Goal: Information Seeking & Learning: Learn about a topic

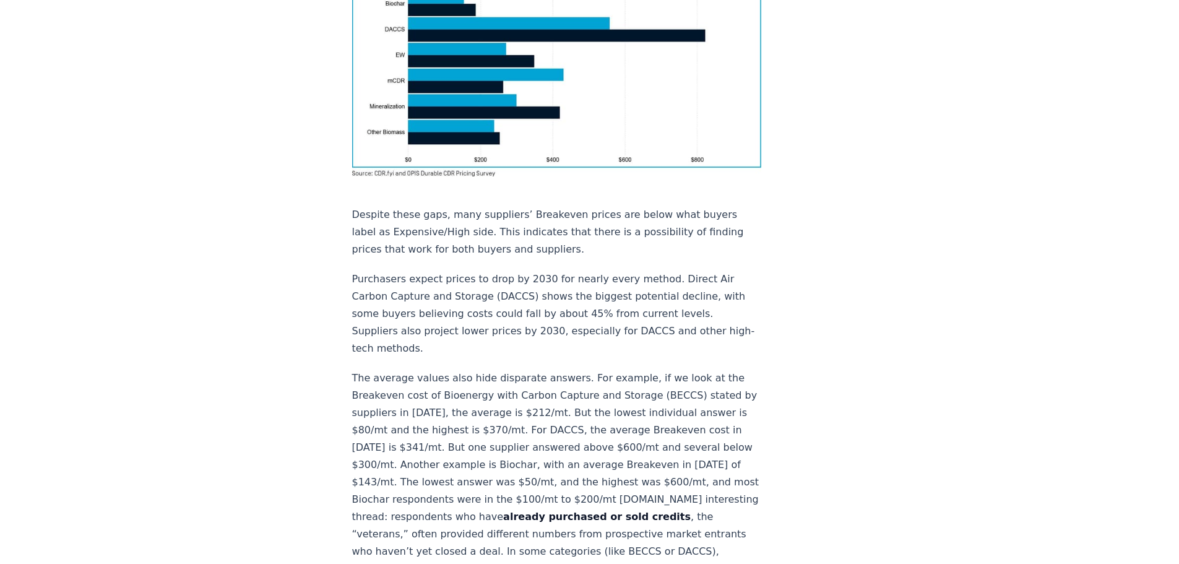
scroll to position [1052, 0]
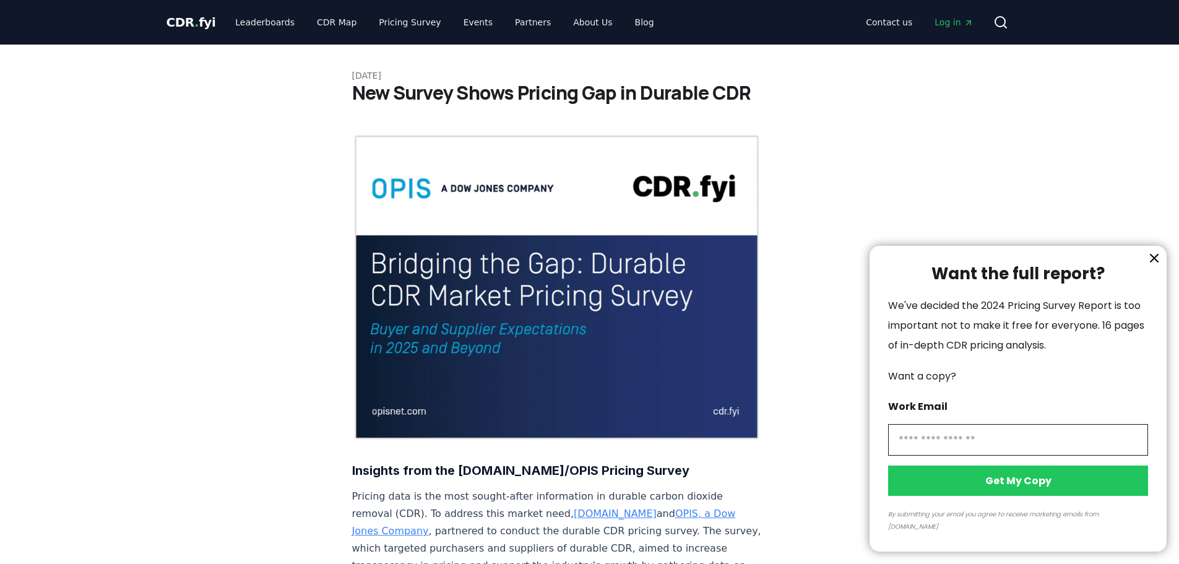
click at [1155, 265] on icon "information" at bounding box center [1154, 258] width 15 height 15
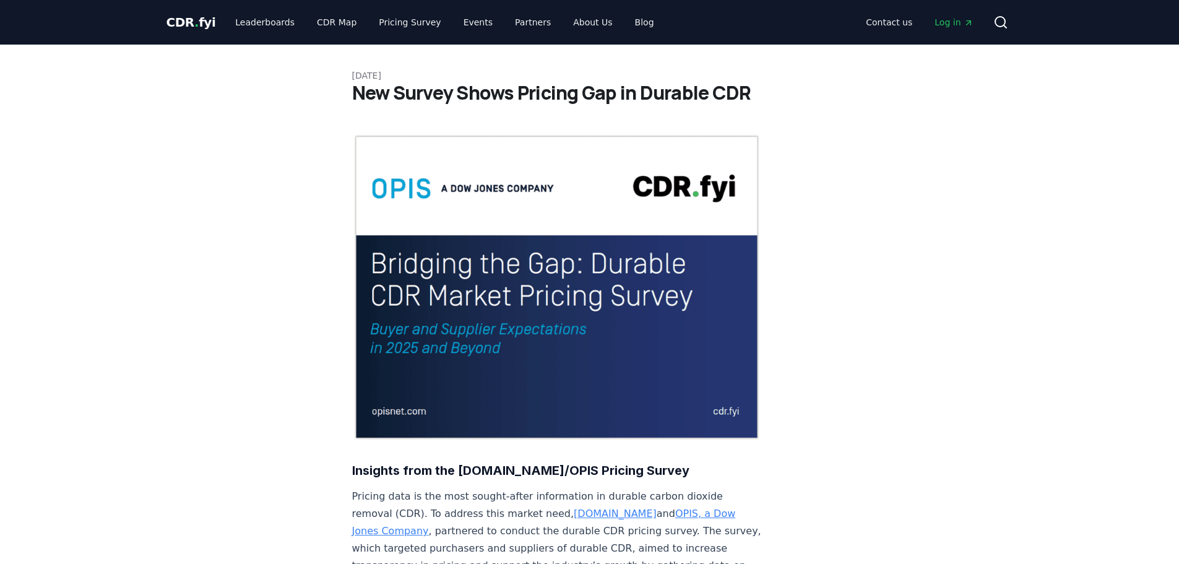
click at [1020, 206] on div at bounding box center [589, 282] width 1179 height 564
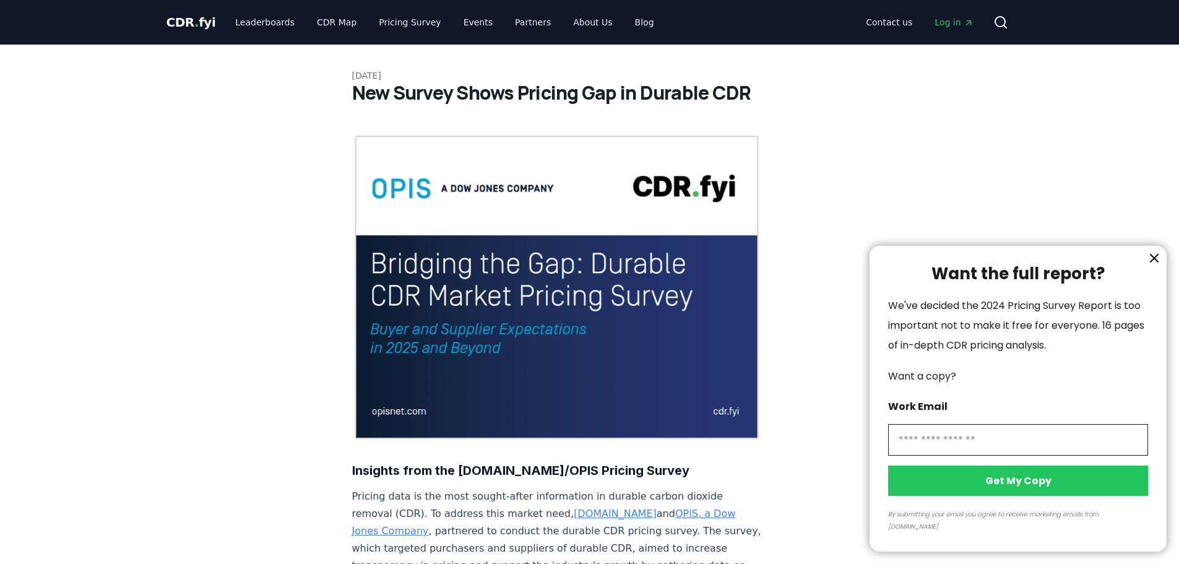
click at [1151, 262] on icon "information" at bounding box center [1153, 257] width 7 height 7
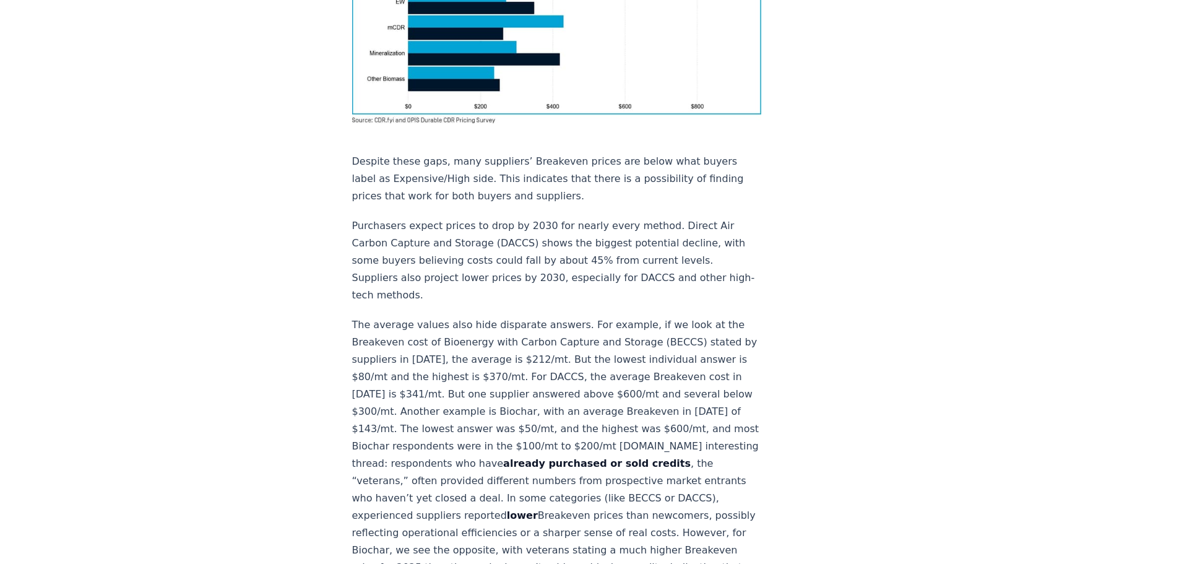
scroll to position [1114, 0]
